Goal: Information Seeking & Learning: Compare options

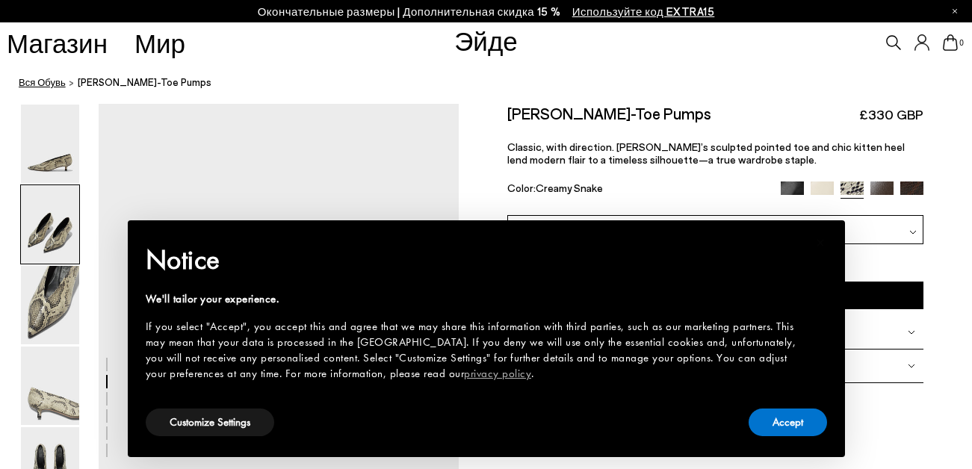
scroll to position [369, 0]
click at [54, 82] on link "Вся Обувь" at bounding box center [42, 83] width 47 height 16
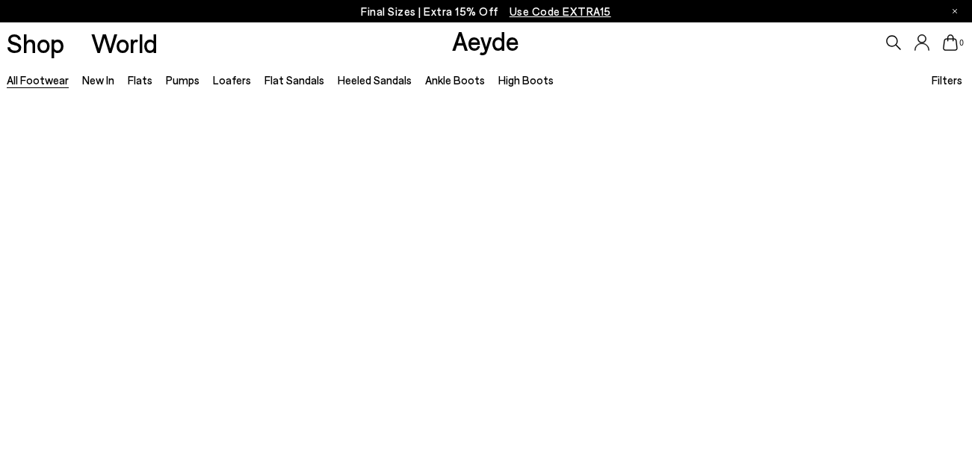
scroll to position [405, 0]
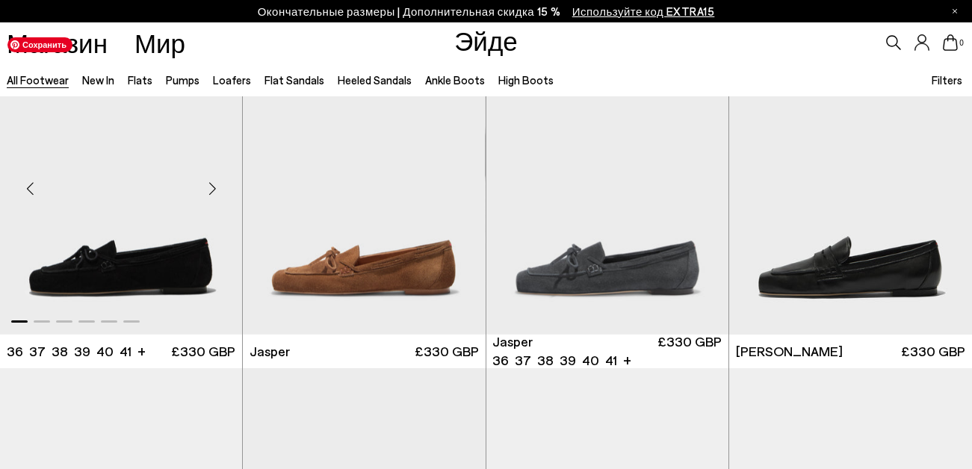
click at [212, 189] on div "Next slide" at bounding box center [212, 188] width 45 height 45
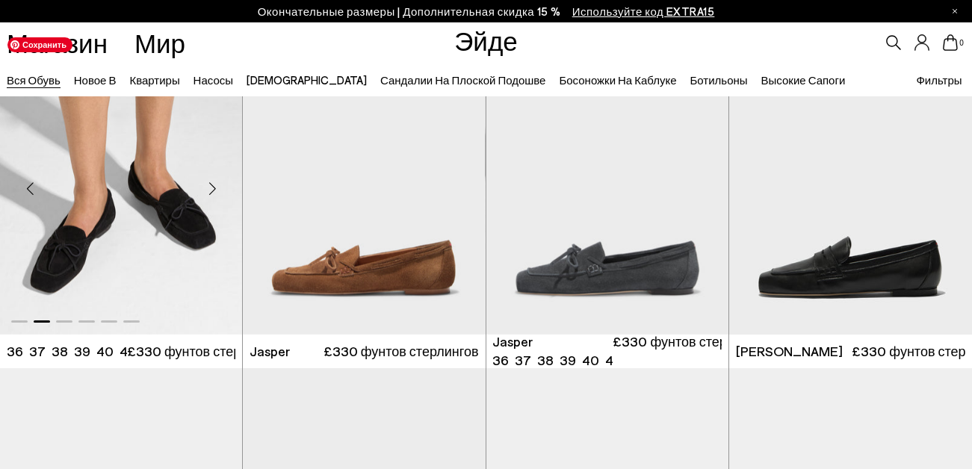
click at [212, 189] on div "Next slide" at bounding box center [212, 188] width 45 height 45
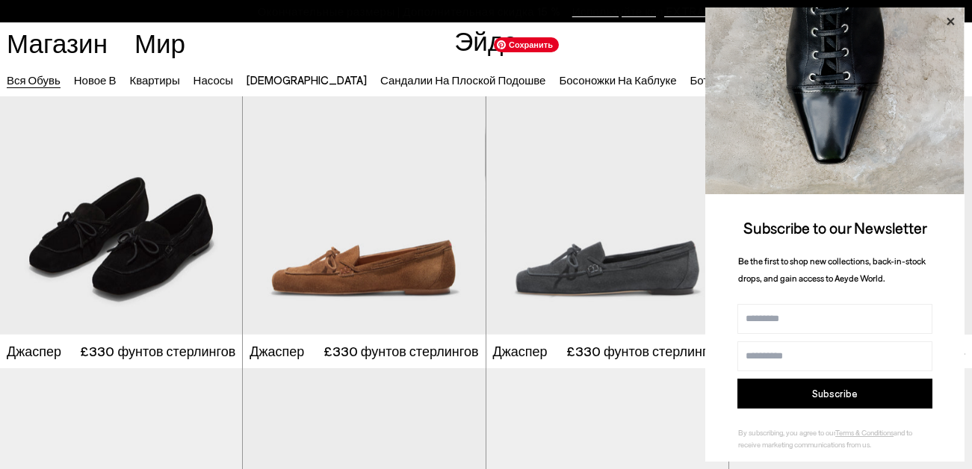
click at [940, 23] on icon at bounding box center [949, 21] width 19 height 19
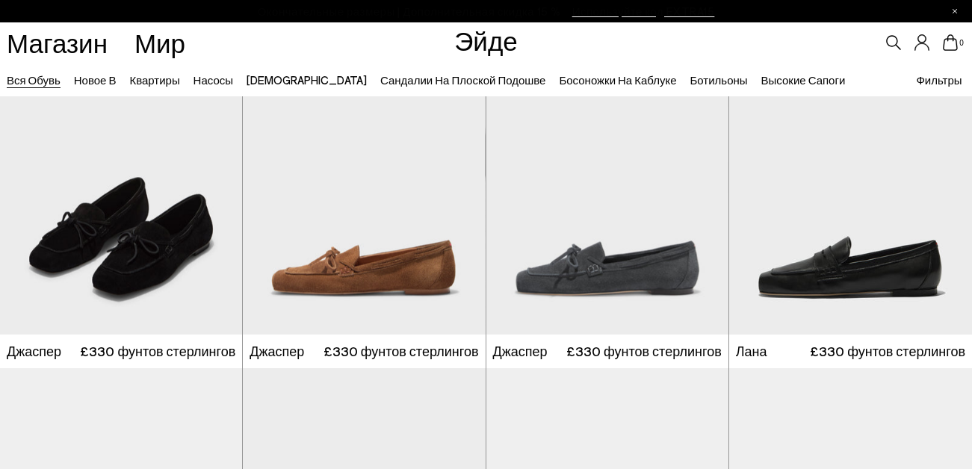
scroll to position [815, 0]
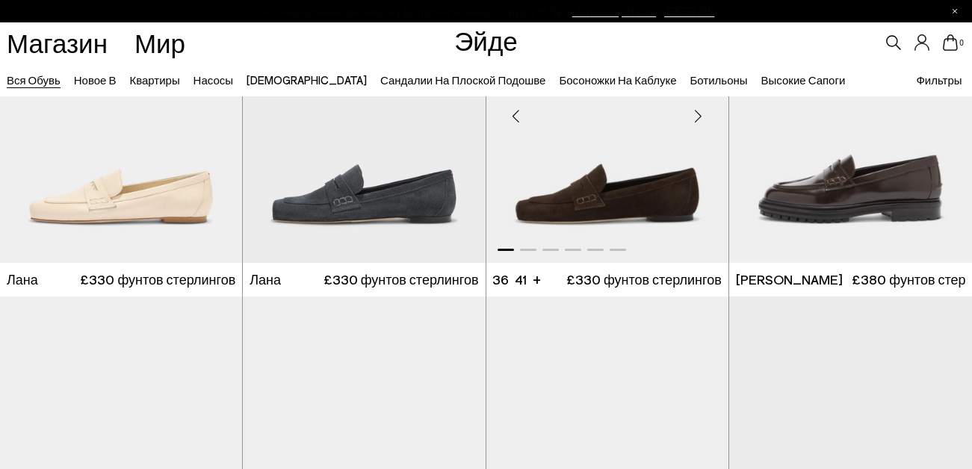
click at [694, 118] on div "Next slide" at bounding box center [698, 116] width 45 height 45
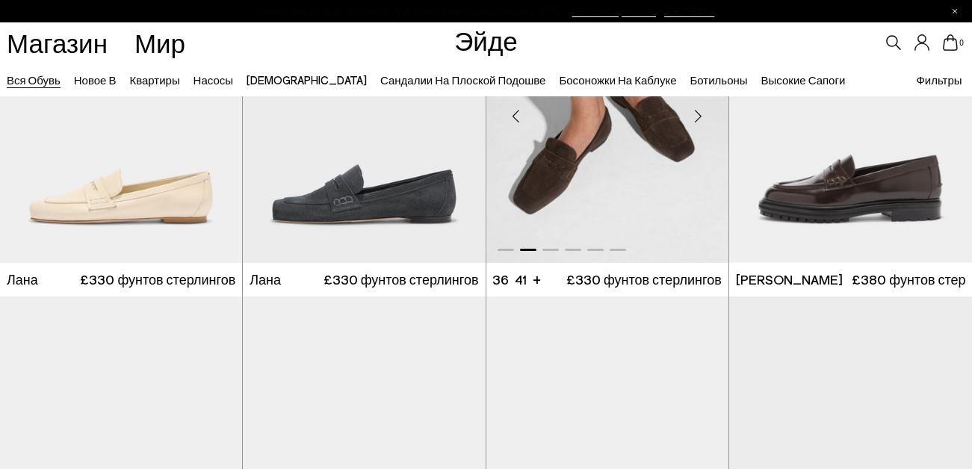
click at [698, 119] on div "Next slide" at bounding box center [698, 116] width 45 height 45
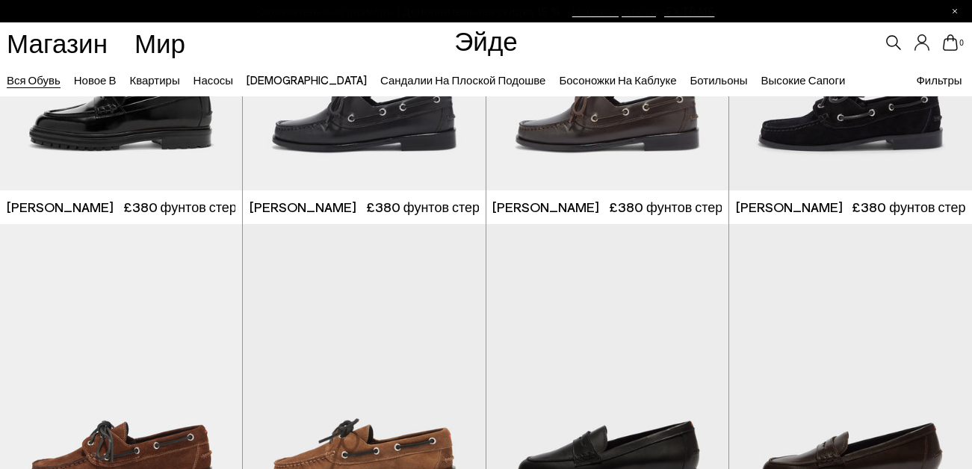
scroll to position [1426, 0]
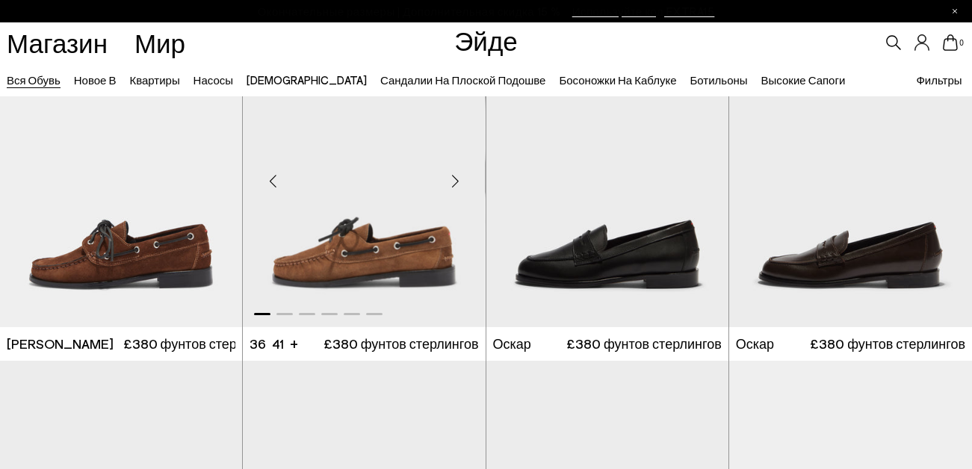
click at [453, 180] on div "Next slide" at bounding box center [455, 181] width 45 height 45
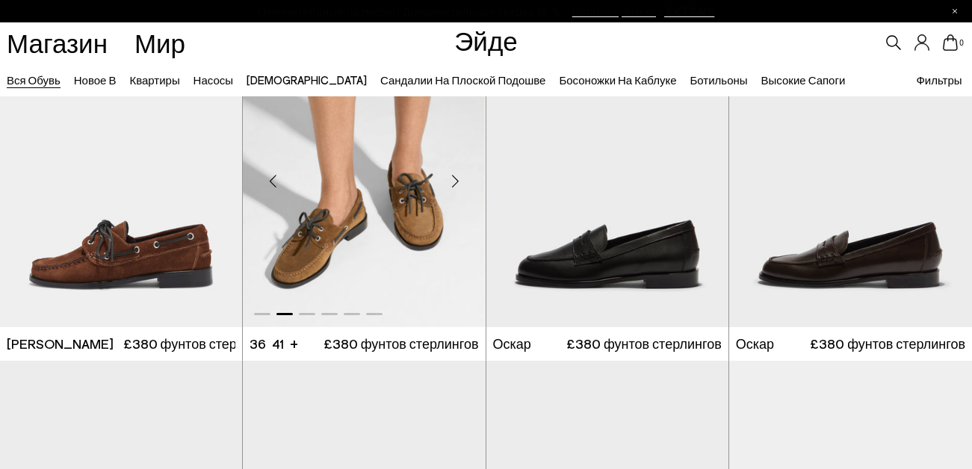
click at [453, 180] on div "Next slide" at bounding box center [455, 181] width 45 height 45
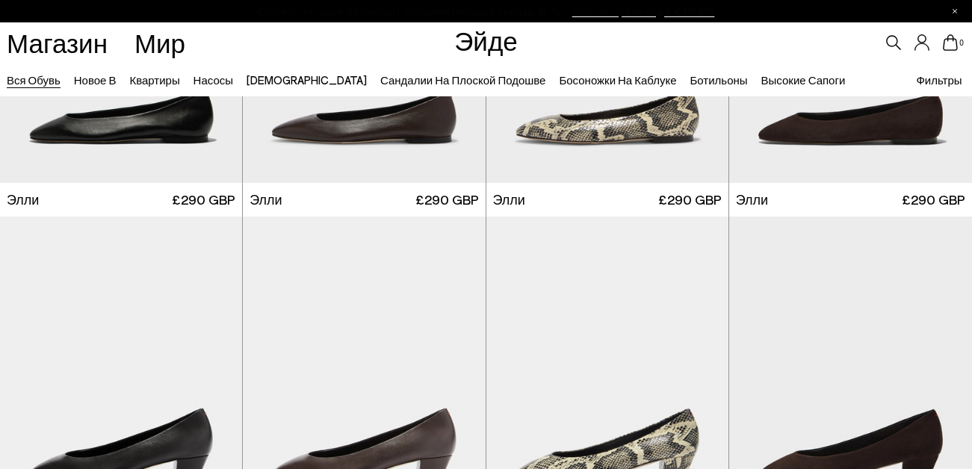
scroll to position [2387, 0]
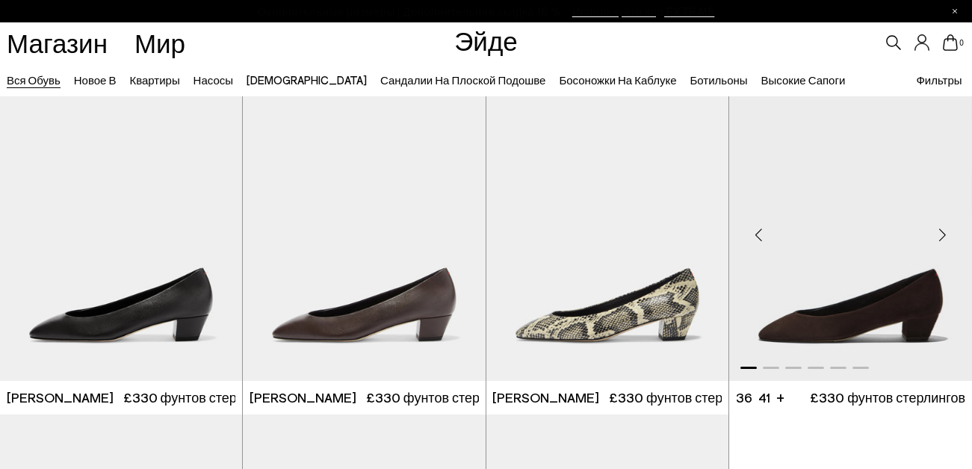
click at [943, 235] on div "Следующий слайд" at bounding box center [941, 234] width 45 height 45
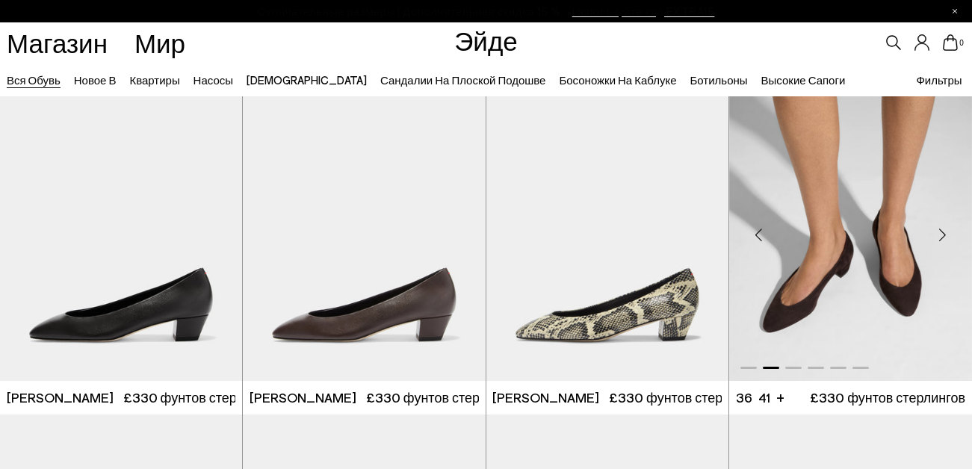
click at [943, 235] on div "Следующий слайд" at bounding box center [941, 234] width 45 height 45
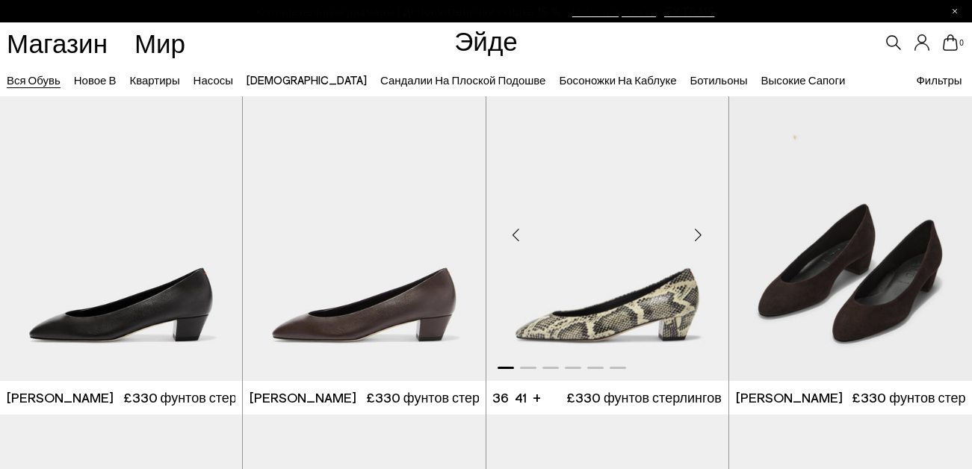
click at [701, 237] on div "Next slide" at bounding box center [698, 234] width 45 height 45
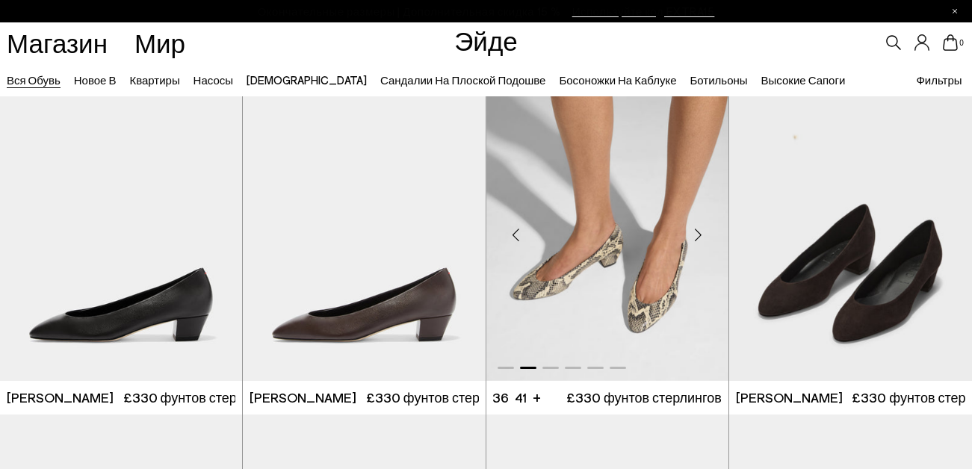
click at [701, 237] on div "Следующий слайд" at bounding box center [698, 234] width 45 height 45
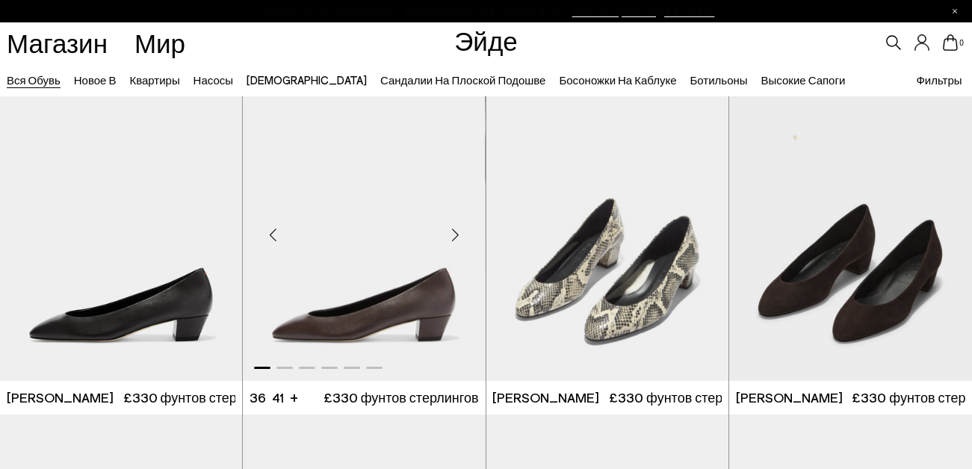
click at [456, 237] on div "Next slide" at bounding box center [455, 234] width 45 height 45
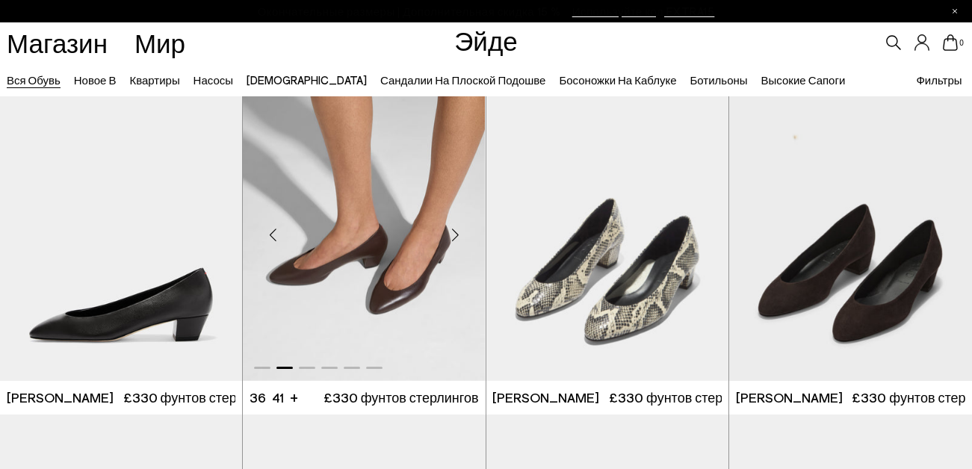
click at [456, 237] on div "Следующий слайд" at bounding box center [455, 234] width 45 height 45
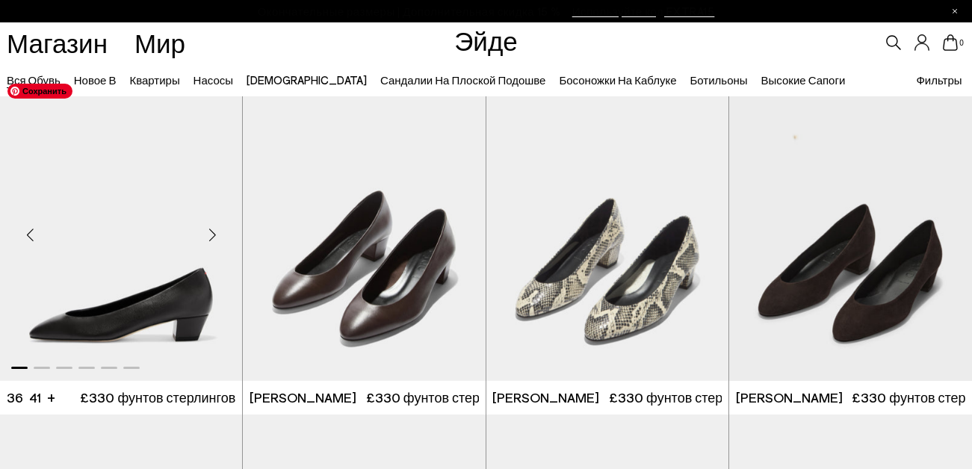
click at [216, 234] on div "Next slide" at bounding box center [212, 234] width 45 height 45
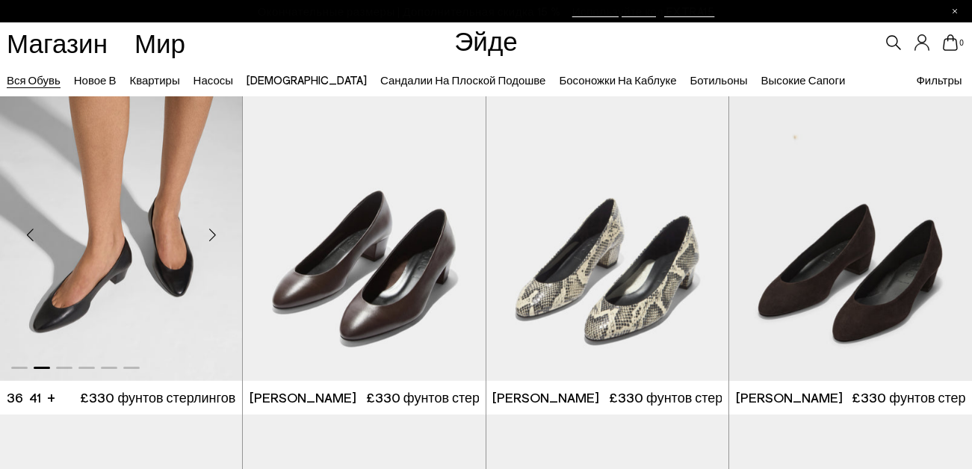
click at [216, 234] on div "Следующий слайд" at bounding box center [212, 234] width 45 height 45
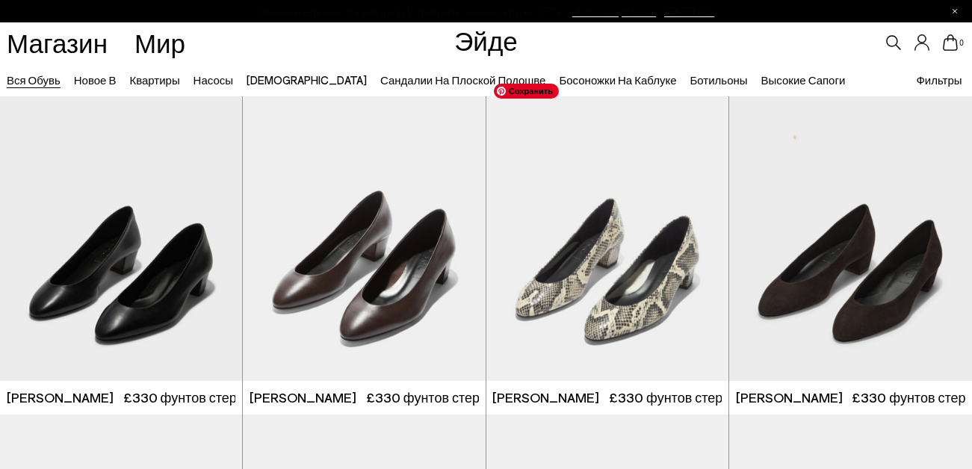
scroll to position [2798, 0]
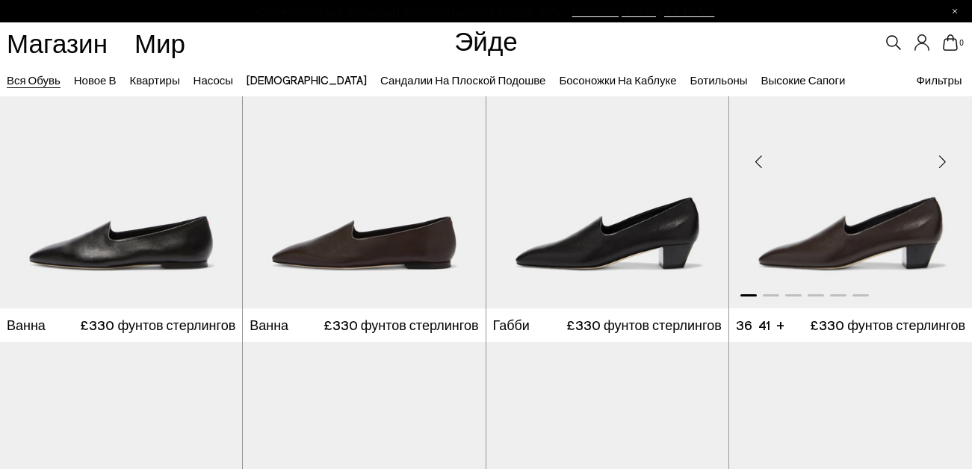
click at [942, 162] on div "Следующий слайд" at bounding box center [941, 162] width 45 height 45
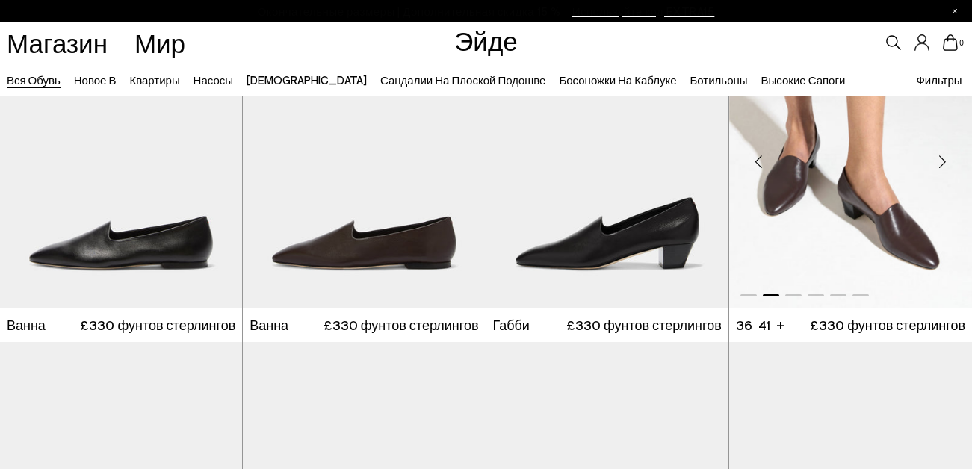
click at [942, 162] on div "Следующий слайд" at bounding box center [941, 162] width 45 height 45
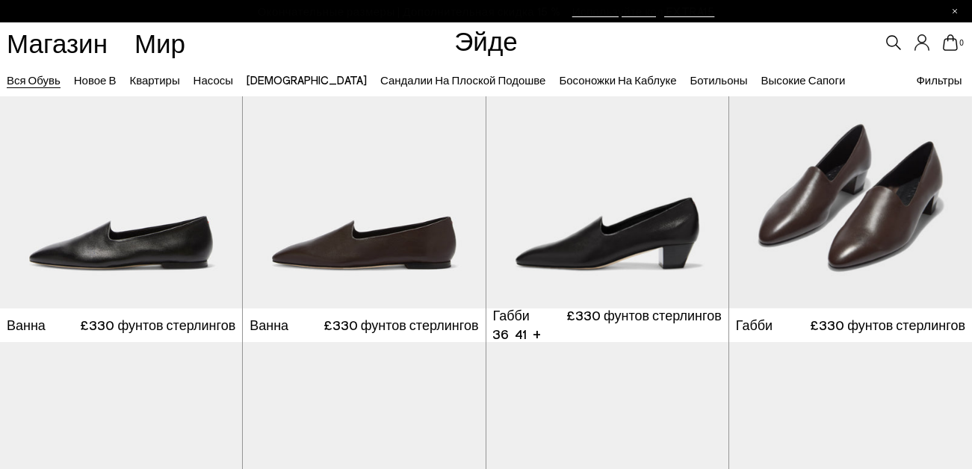
scroll to position [3208, 0]
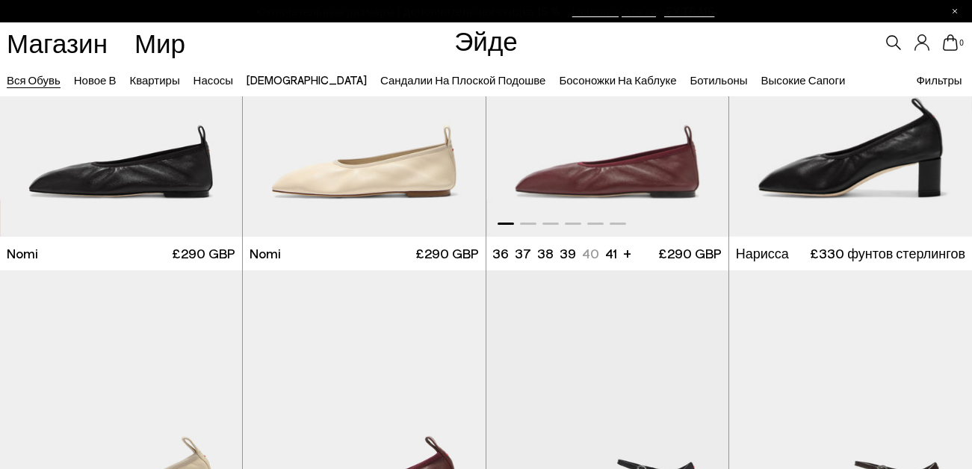
click at [700, 113] on div "Next slide" at bounding box center [698, 90] width 45 height 45
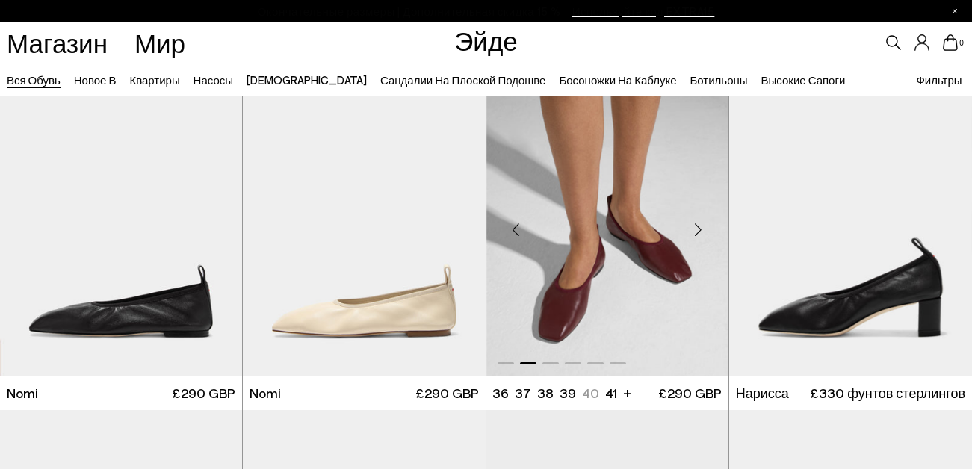
click at [700, 228] on div "Next slide" at bounding box center [698, 230] width 45 height 45
click at [698, 231] on div "Следующий слайд" at bounding box center [698, 230] width 45 height 45
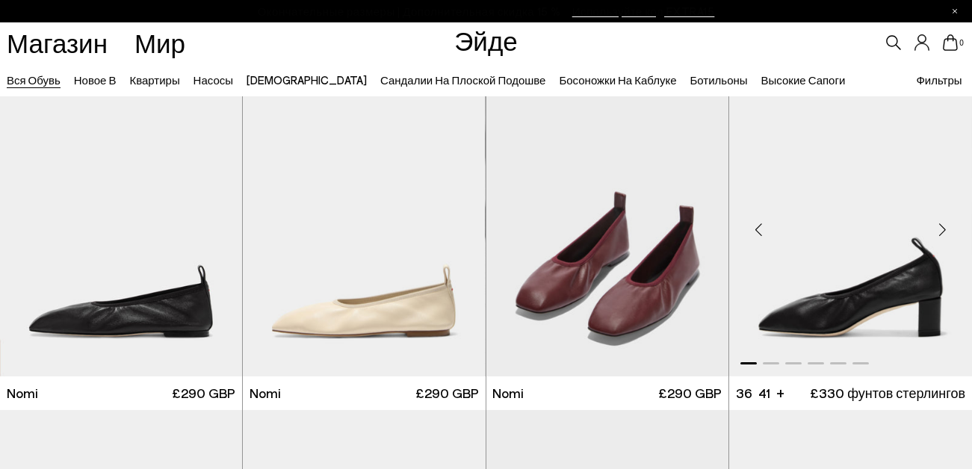
click at [942, 227] on div "Следующий слайд" at bounding box center [941, 230] width 45 height 45
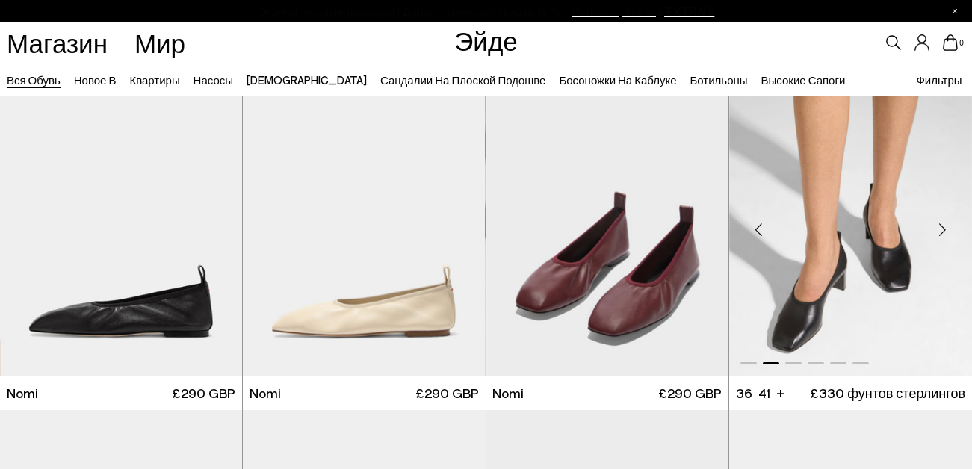
click at [942, 227] on div "Следующий слайд" at bounding box center [941, 230] width 45 height 45
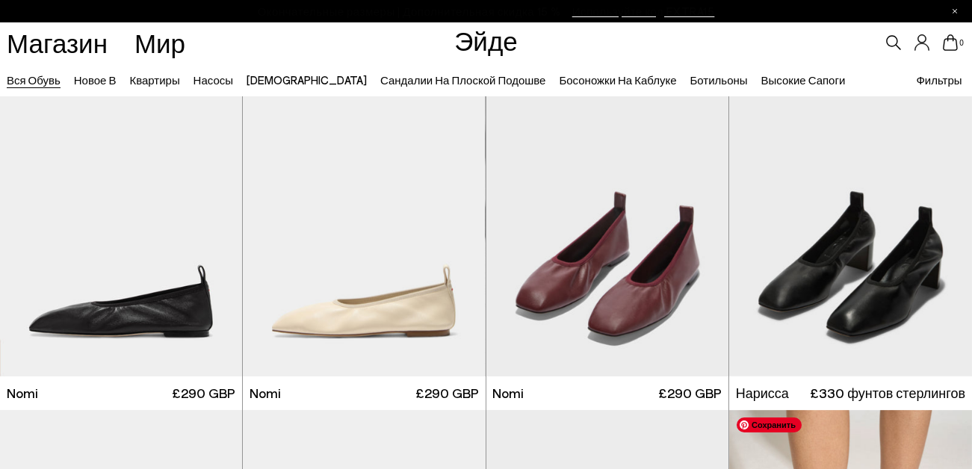
scroll to position [3479, 0]
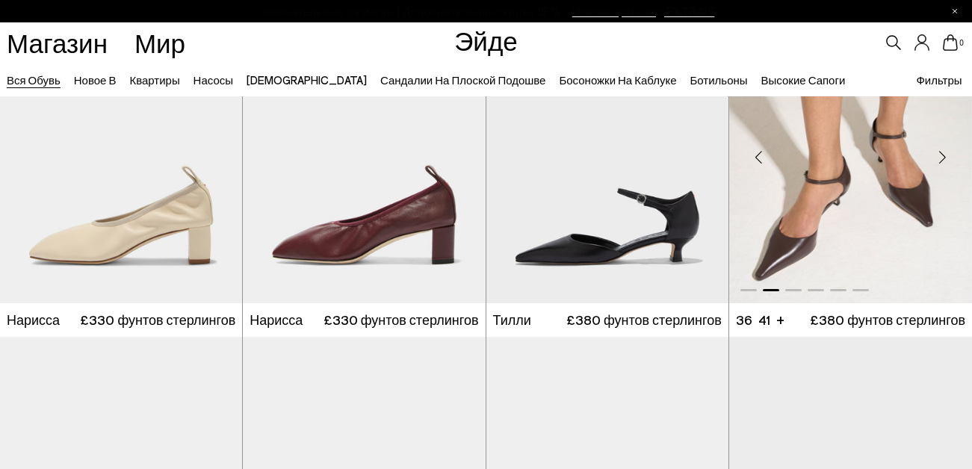
click at [944, 158] on div "Next slide" at bounding box center [941, 156] width 45 height 45
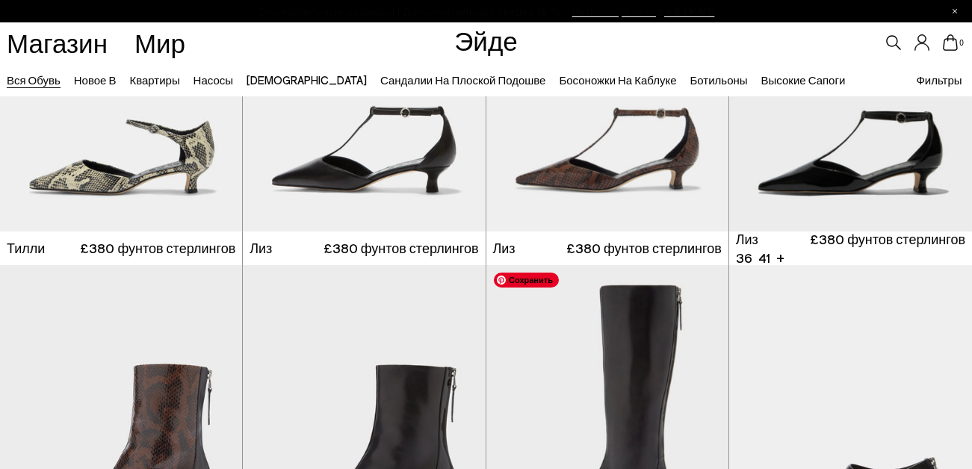
scroll to position [4300, 0]
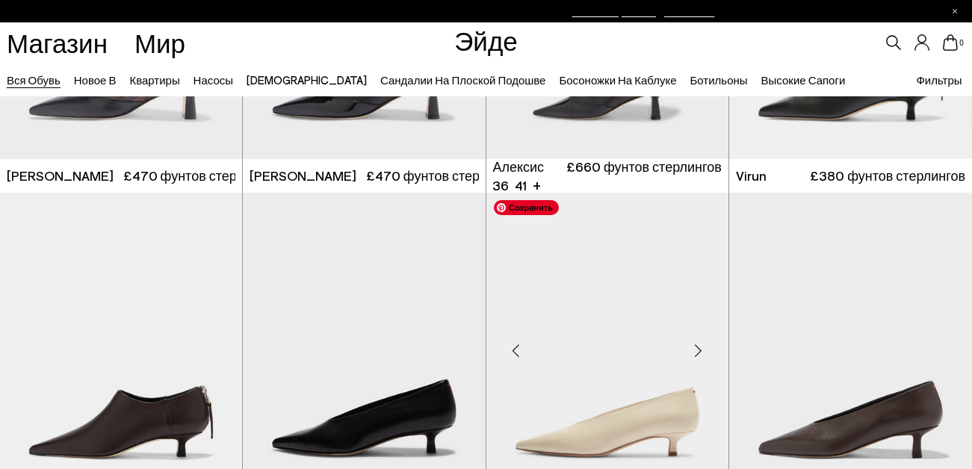
click at [696, 347] on div "Next slide" at bounding box center [698, 351] width 45 height 45
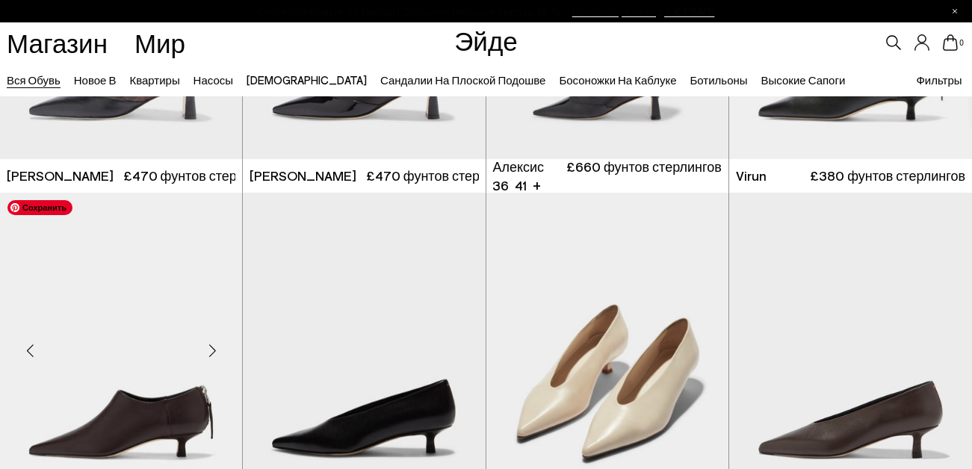
click at [212, 346] on div "Next slide" at bounding box center [212, 351] width 45 height 45
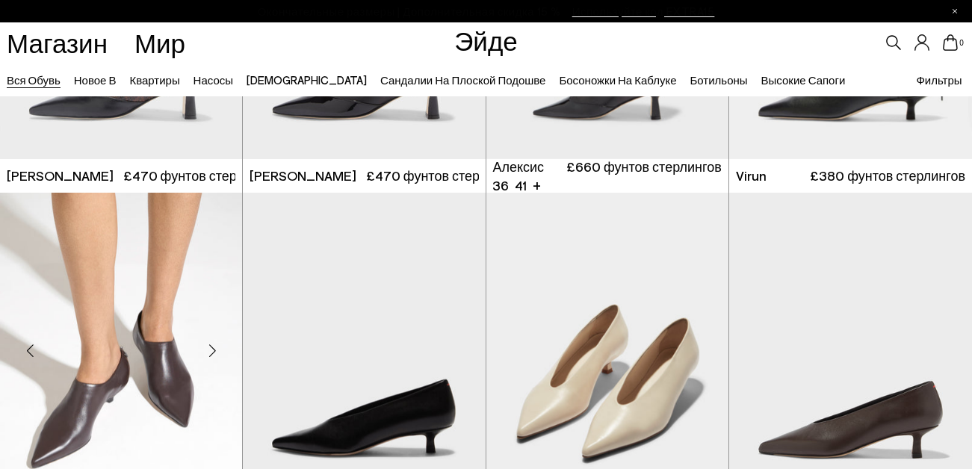
click at [212, 346] on div "Next slide" at bounding box center [212, 351] width 45 height 45
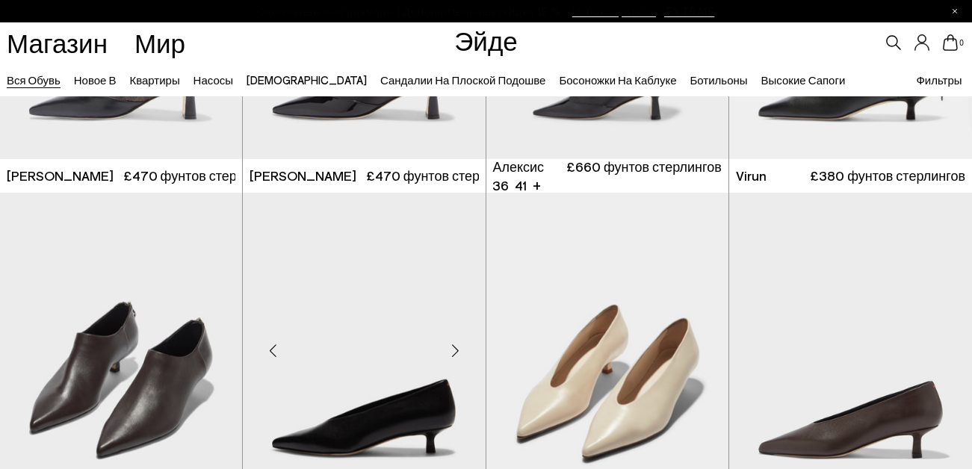
click at [454, 345] on div "Следующий слайд" at bounding box center [455, 351] width 45 height 45
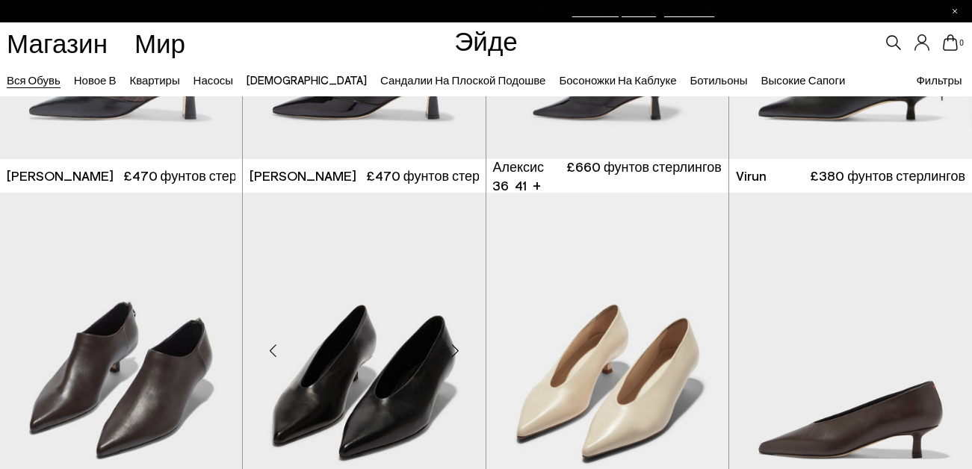
click at [454, 345] on div "Следующий слайд" at bounding box center [455, 351] width 45 height 45
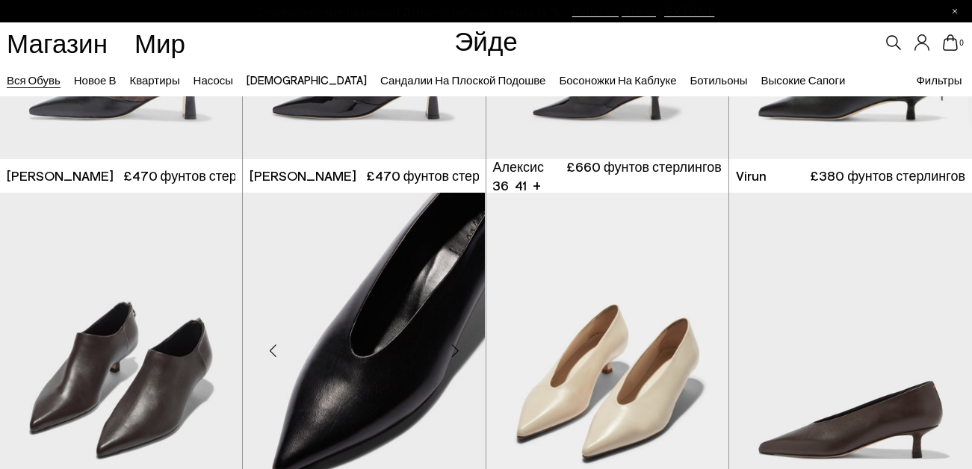
click at [272, 347] on div "Предыдущий слайд" at bounding box center [272, 351] width 45 height 45
click at [270, 352] on div "Предыдущий слайд" at bounding box center [272, 351] width 45 height 45
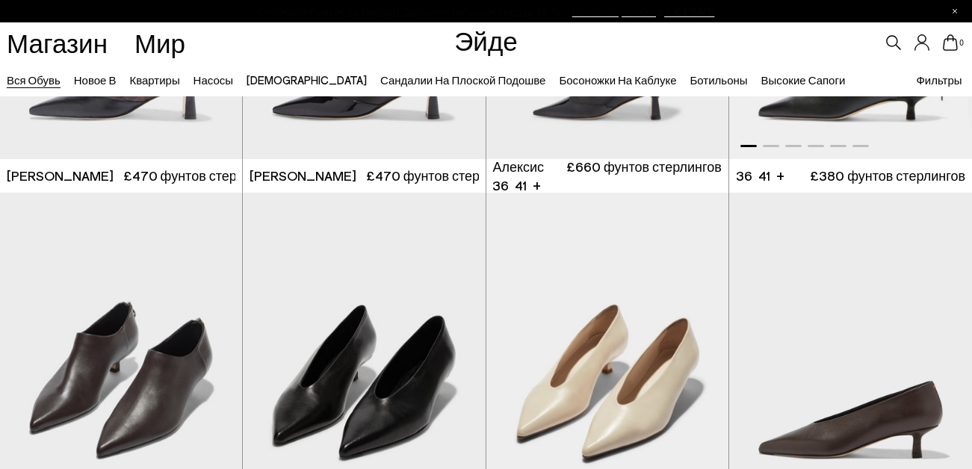
scroll to position [4130, 0]
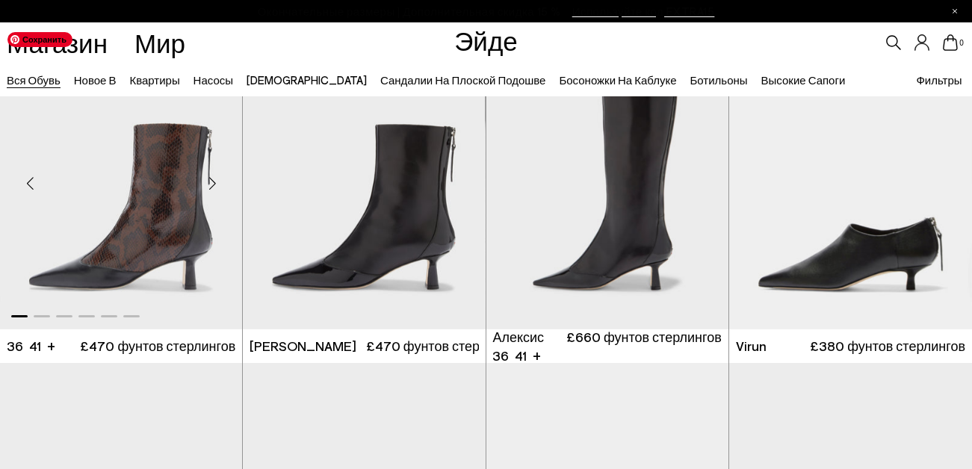
click at [213, 184] on div "Next slide" at bounding box center [212, 183] width 45 height 45
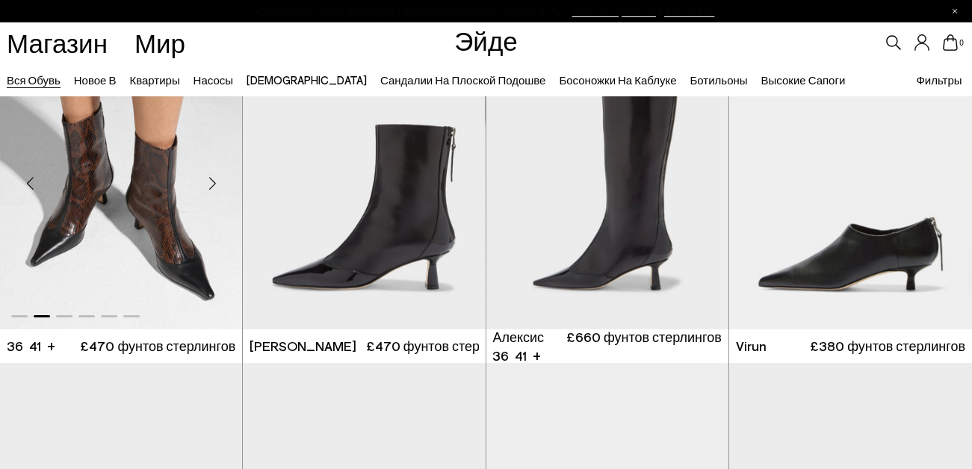
click at [213, 184] on div "Следующий слайд" at bounding box center [212, 183] width 45 height 45
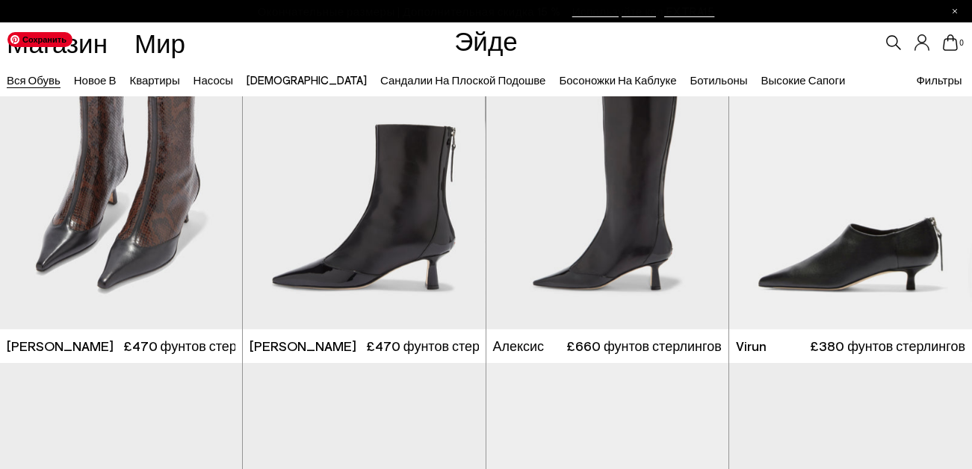
scroll to position [4540, 0]
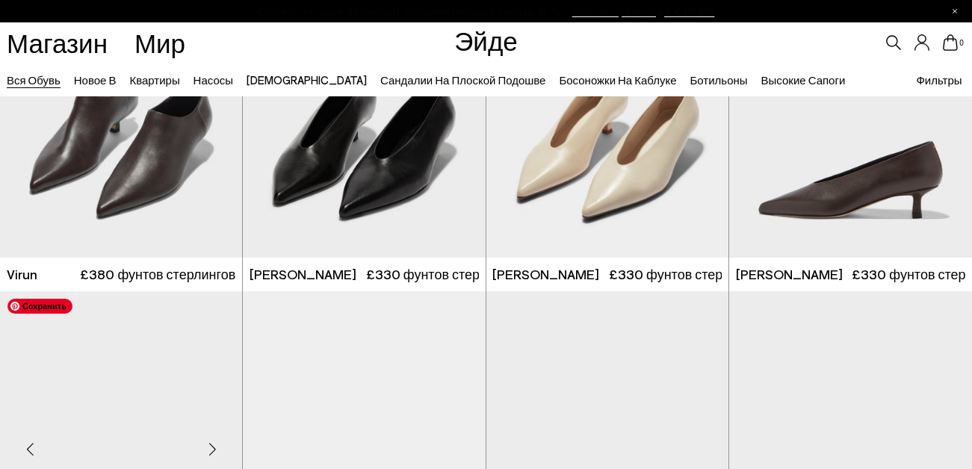
click at [213, 427] on div "Next slide" at bounding box center [212, 449] width 45 height 45
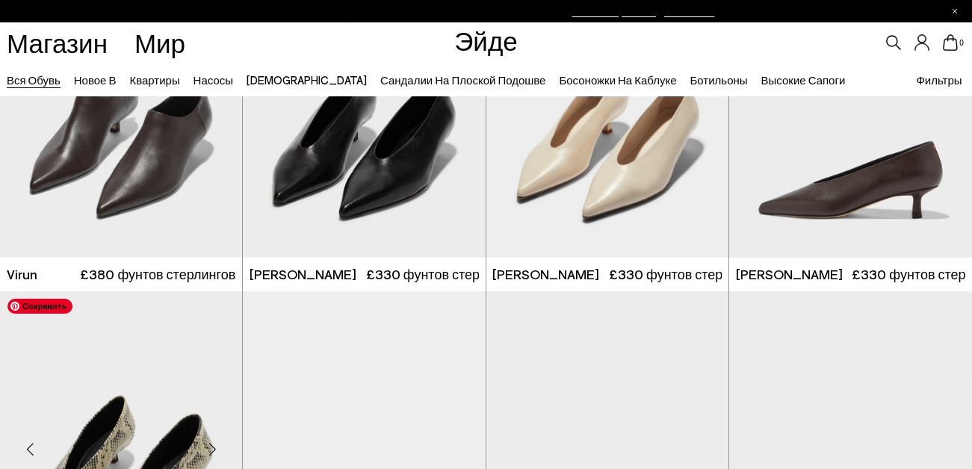
scroll to position [4820, 0]
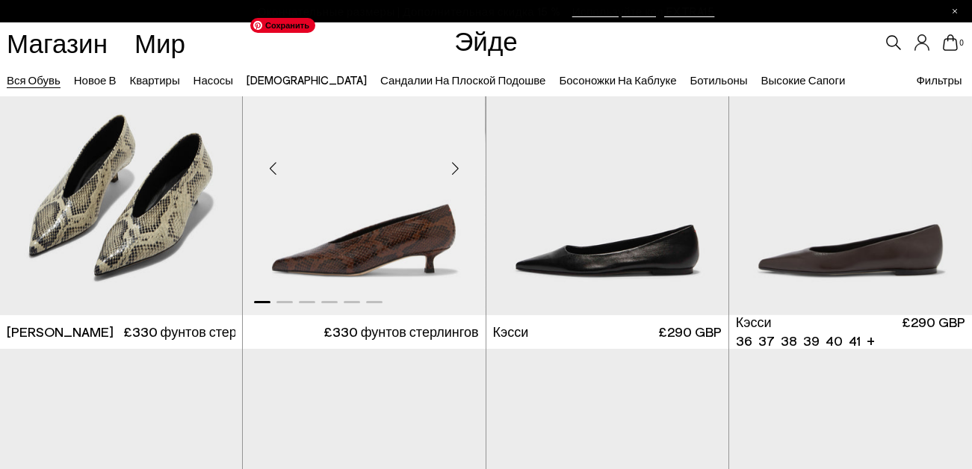
click at [454, 171] on div "Next slide" at bounding box center [455, 168] width 45 height 45
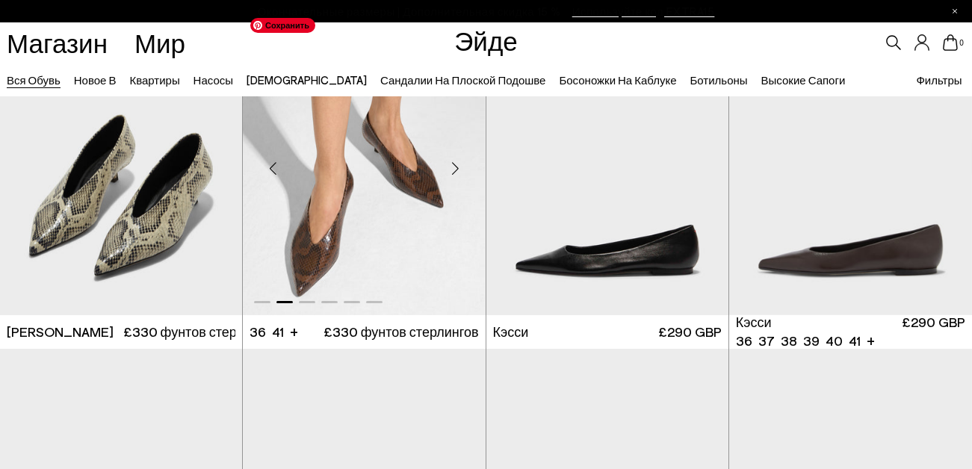
click at [454, 171] on div "Next slide" at bounding box center [455, 168] width 45 height 45
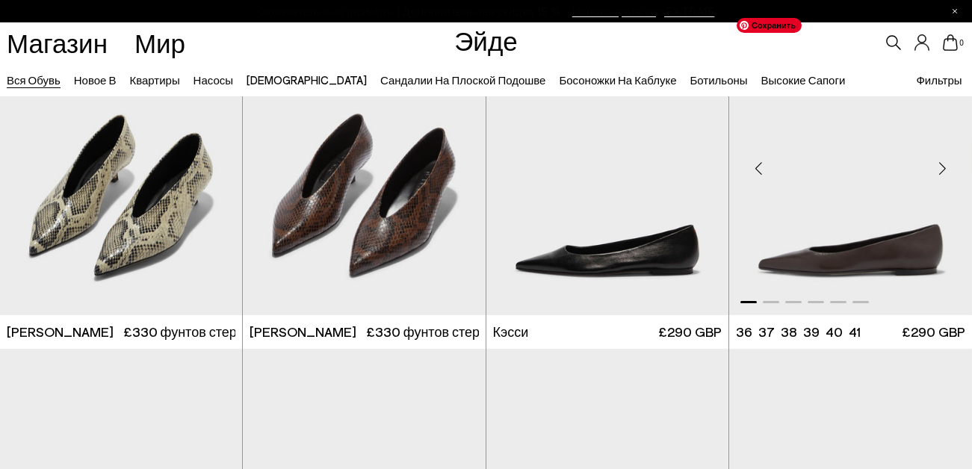
click at [942, 169] on div "Следующий слайд" at bounding box center [941, 168] width 45 height 45
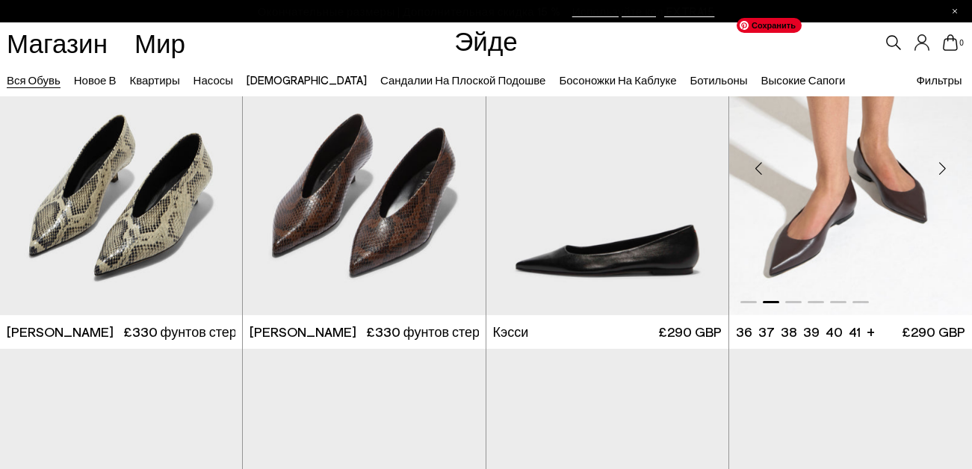
click at [939, 177] on div "Следующий слайд" at bounding box center [941, 168] width 45 height 45
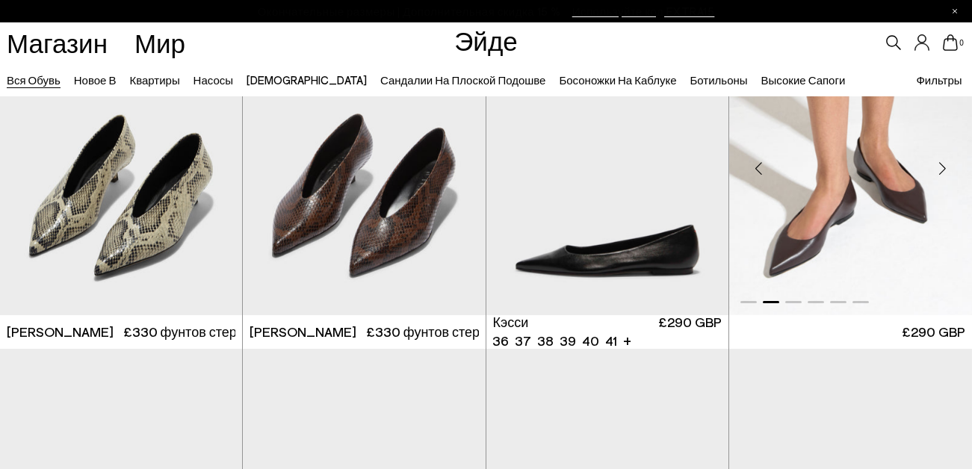
click at [940, 167] on div "Следующий слайд" at bounding box center [941, 168] width 45 height 45
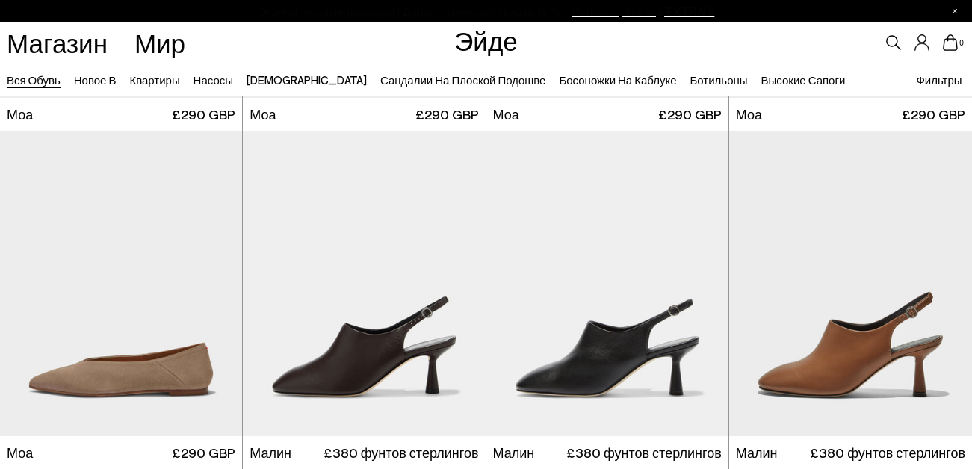
scroll to position [6873, 0]
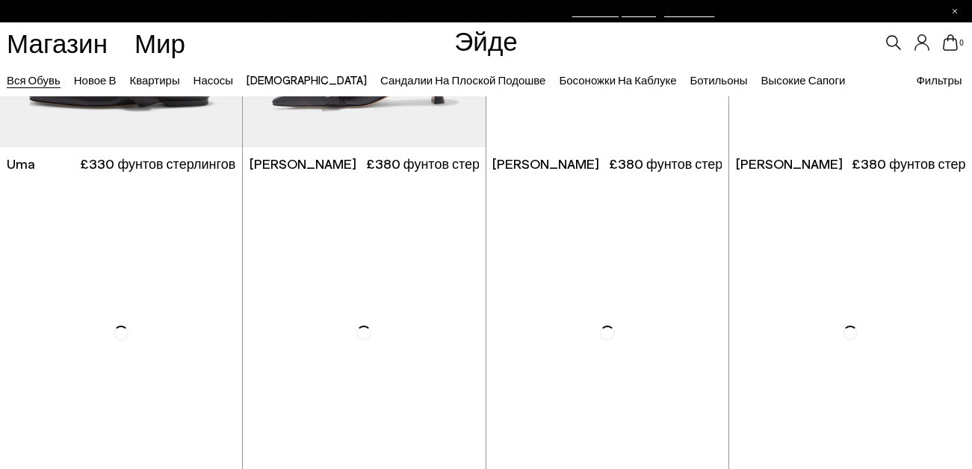
scroll to position [6462, 0]
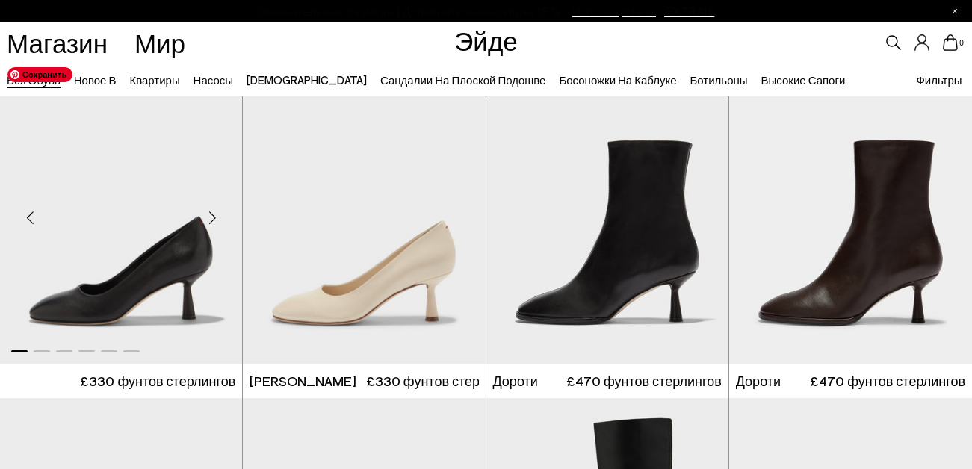
click at [208, 226] on div "Next slide" at bounding box center [212, 218] width 45 height 45
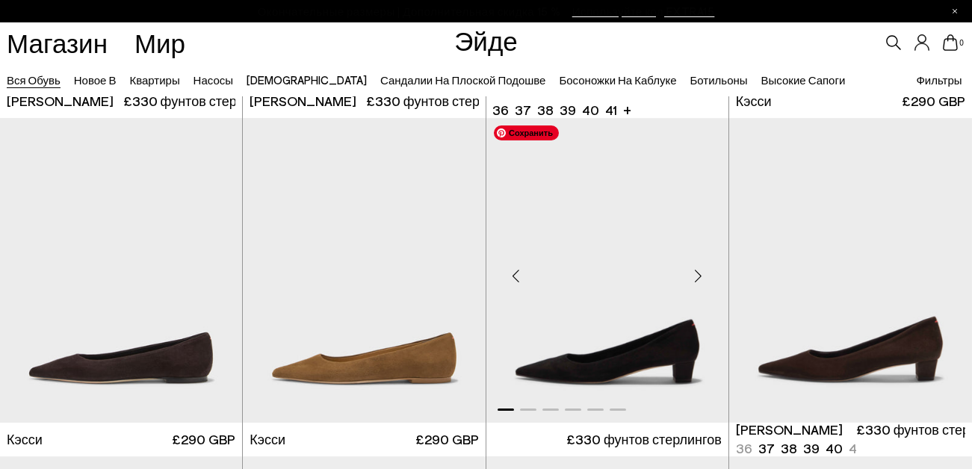
click at [695, 269] on div "Next slide" at bounding box center [698, 276] width 45 height 45
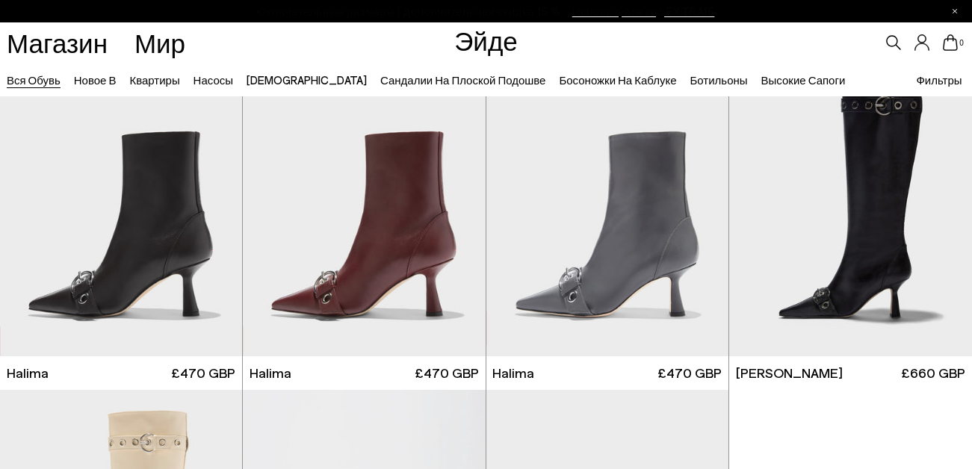
scroll to position [8571, 0]
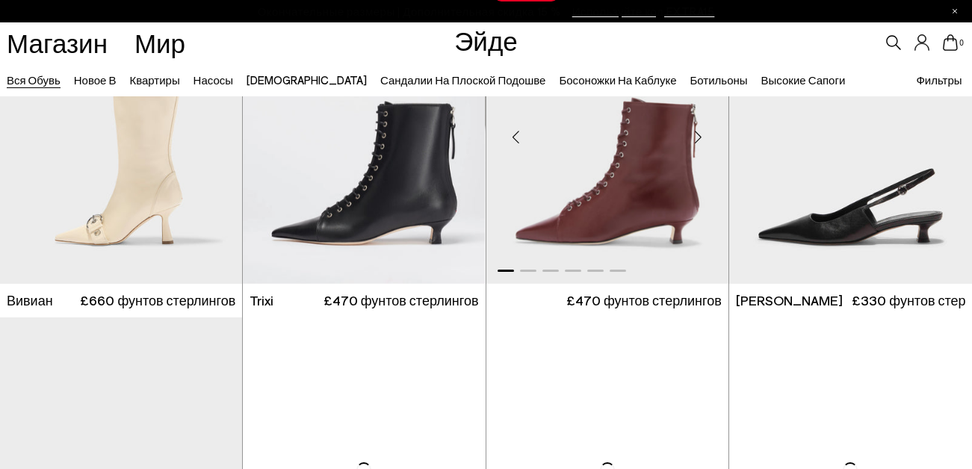
click at [697, 139] on div "Next slide" at bounding box center [698, 137] width 45 height 45
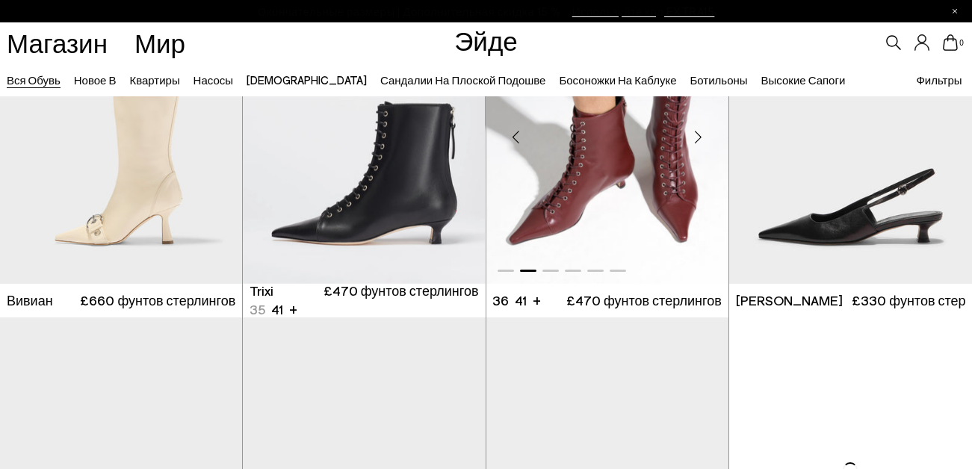
click at [697, 139] on div "Next slide" at bounding box center [698, 137] width 45 height 45
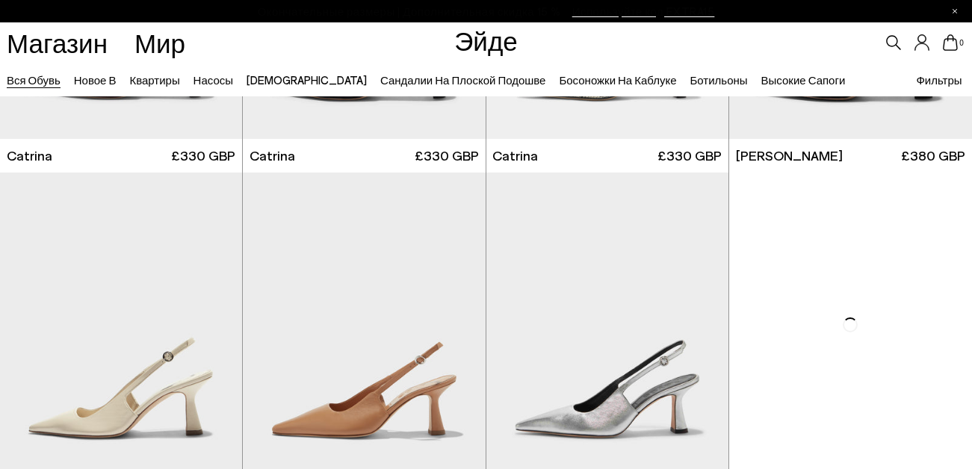
scroll to position [9502, 0]
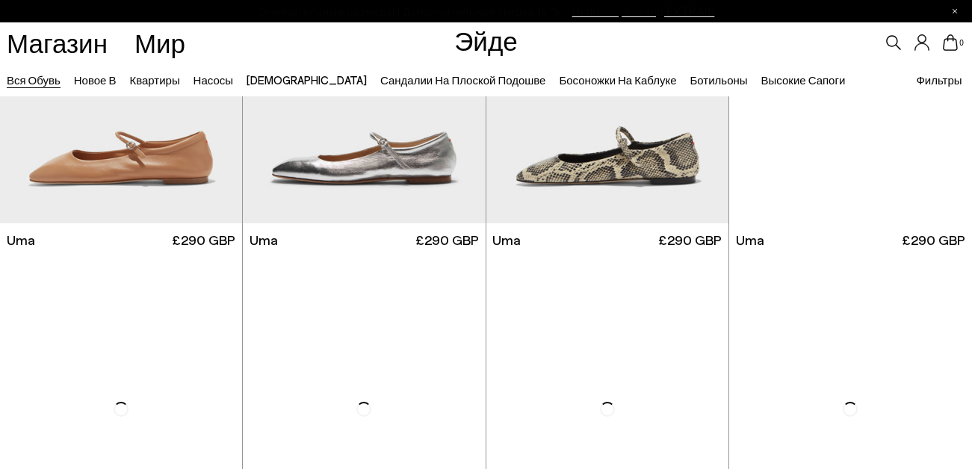
scroll to position [10733, 0]
